Goal: Information Seeking & Learning: Learn about a topic

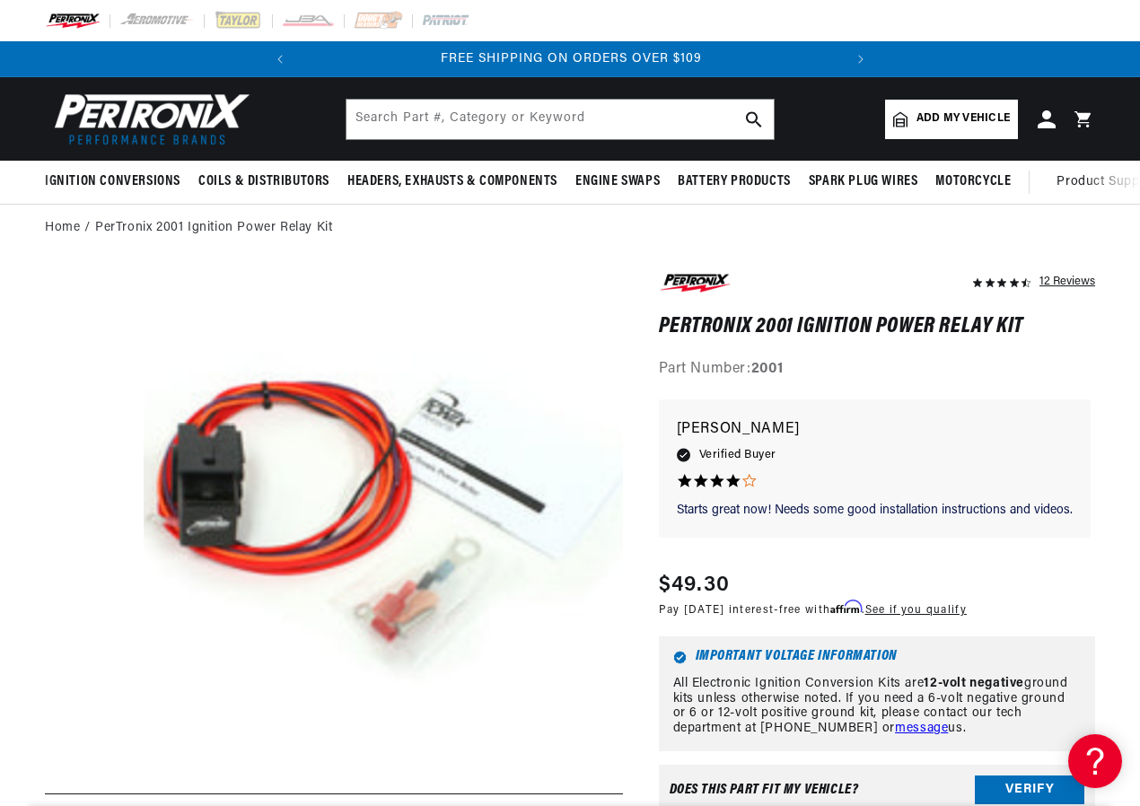
click at [96, 797] on button "Open media 1 in modal" at bounding box center [96, 797] width 0 height 0
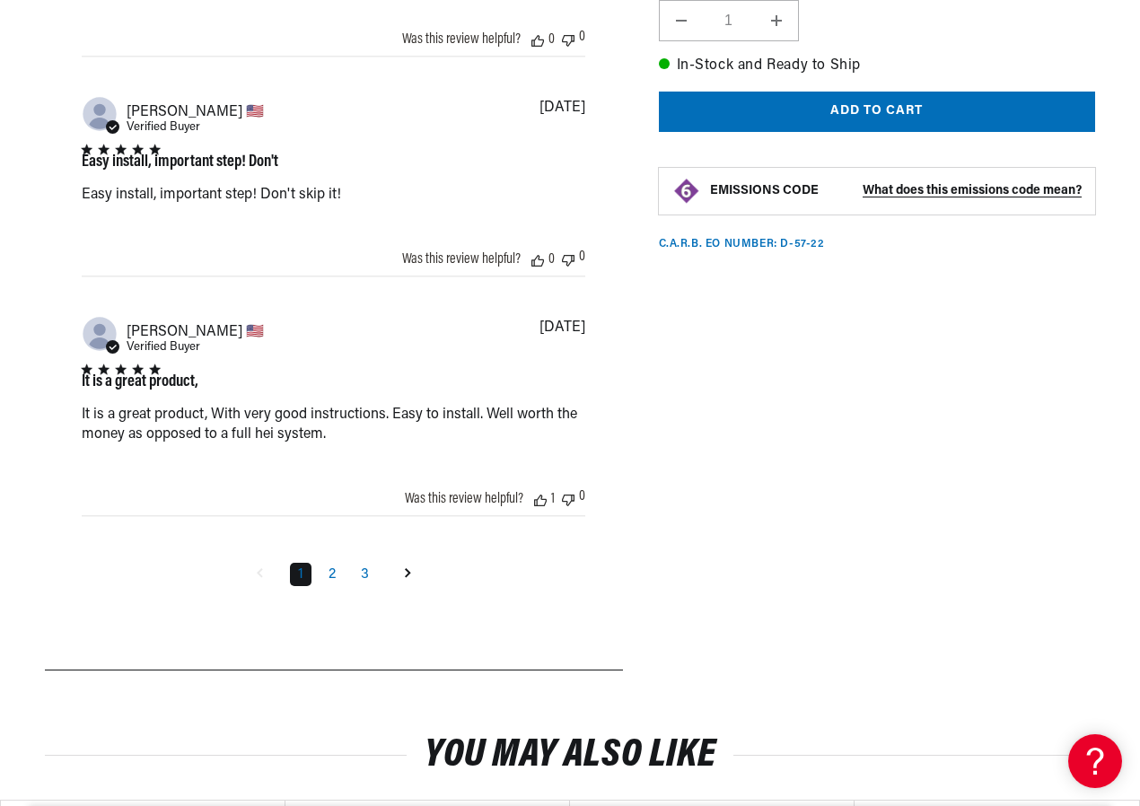
scroll to position [2064, 0]
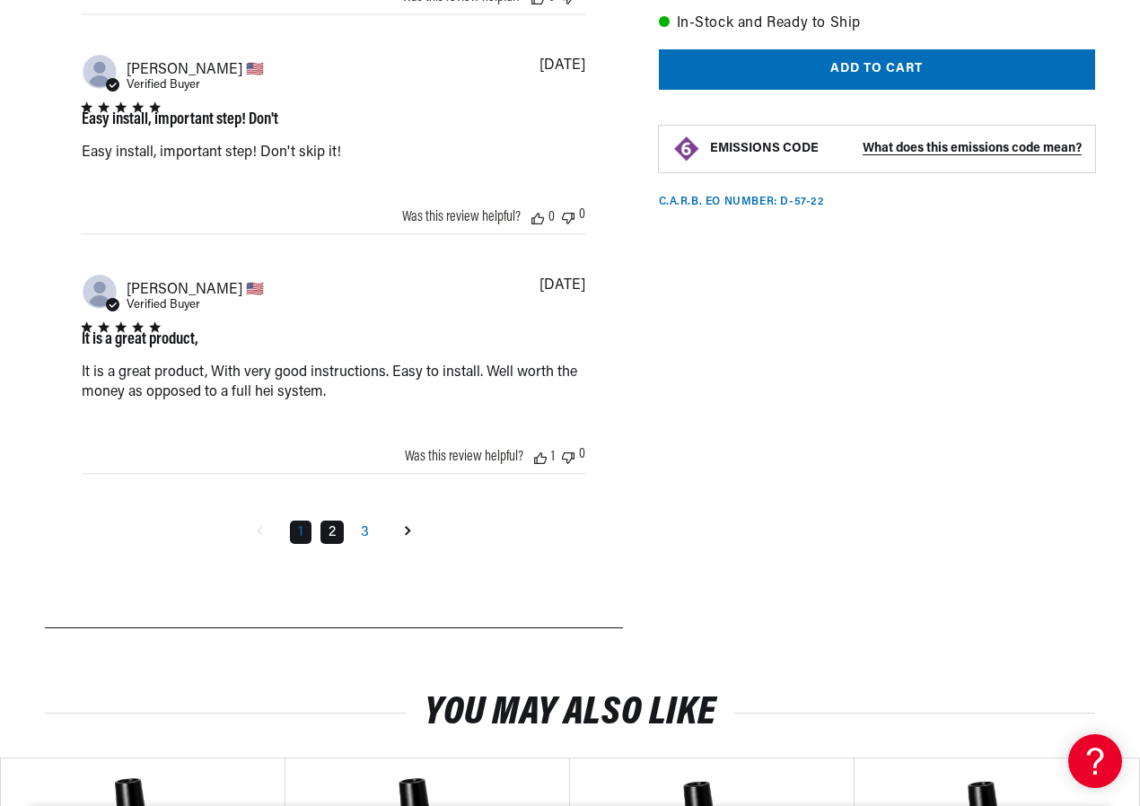
click at [340, 532] on link "2" at bounding box center [331, 532] width 23 height 23
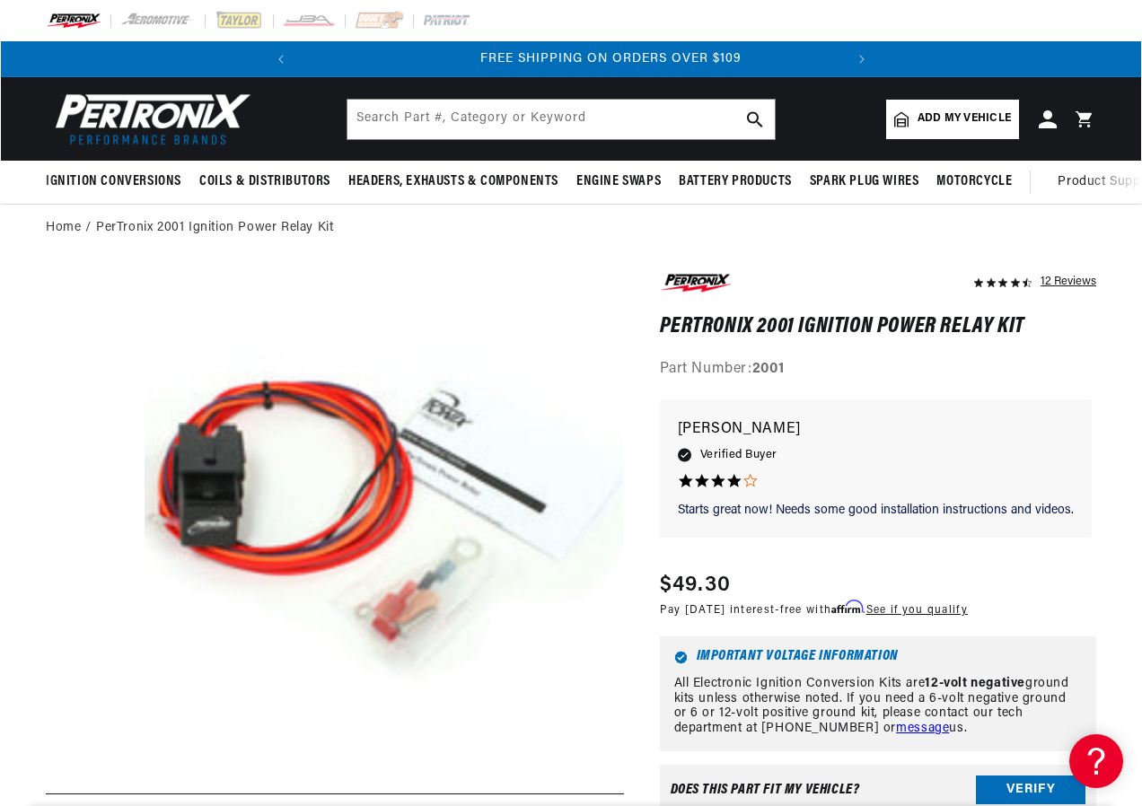
scroll to position [0, 544]
click at [96, 797] on button "Open media 1 in modal" at bounding box center [96, 797] width 0 height 0
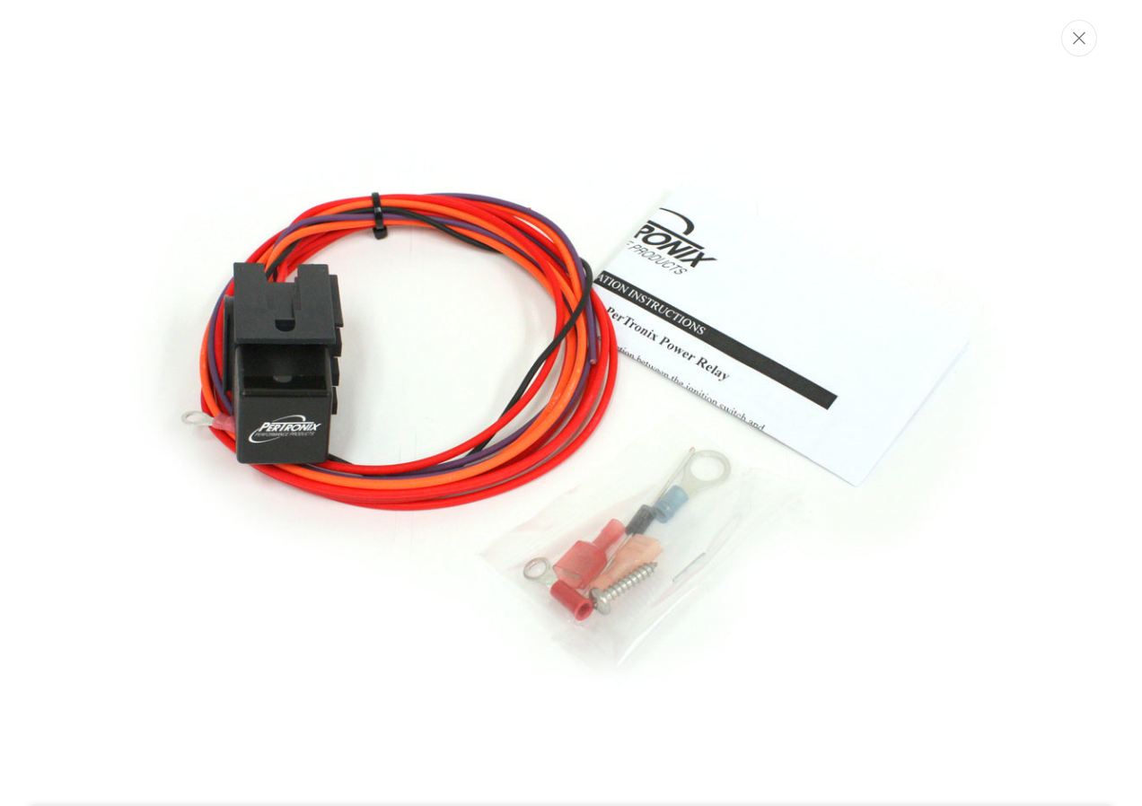
scroll to position [0, 0]
